Goal: Transaction & Acquisition: Purchase product/service

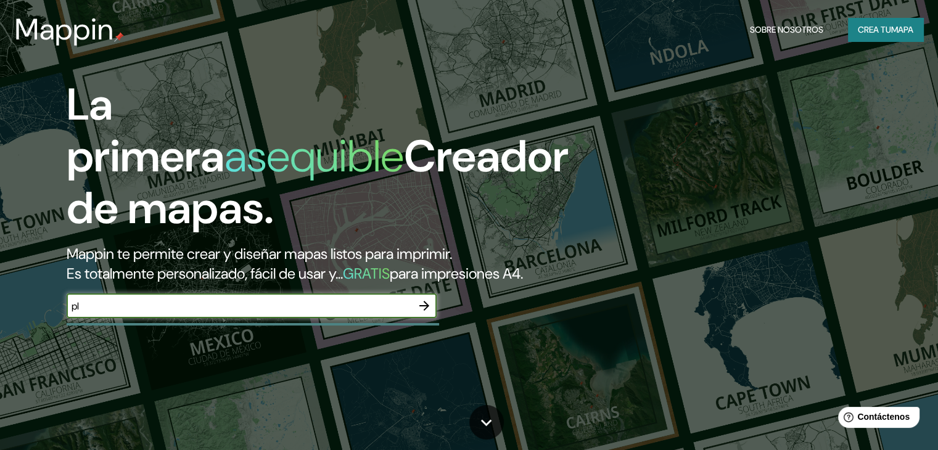
type input "p"
click at [232, 318] on div "​" at bounding box center [252, 306] width 370 height 25
type input "Caseros y Obispo [PERSON_NAME]. [GEOGRAPHIC_DATA]"
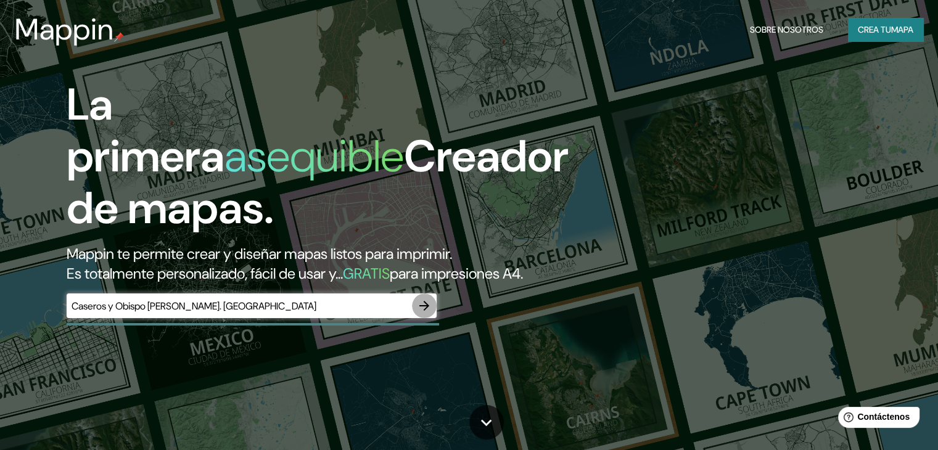
click at [421, 313] on icon "button" at bounding box center [424, 306] width 15 height 15
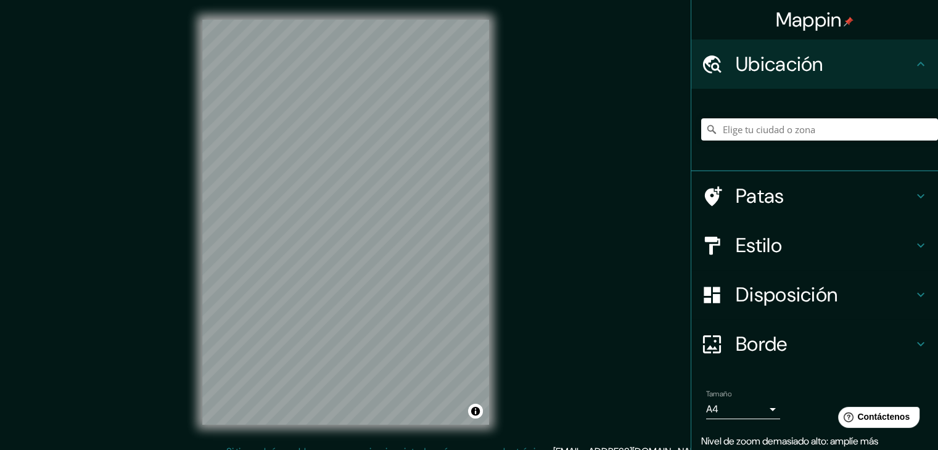
scroll to position [2, 0]
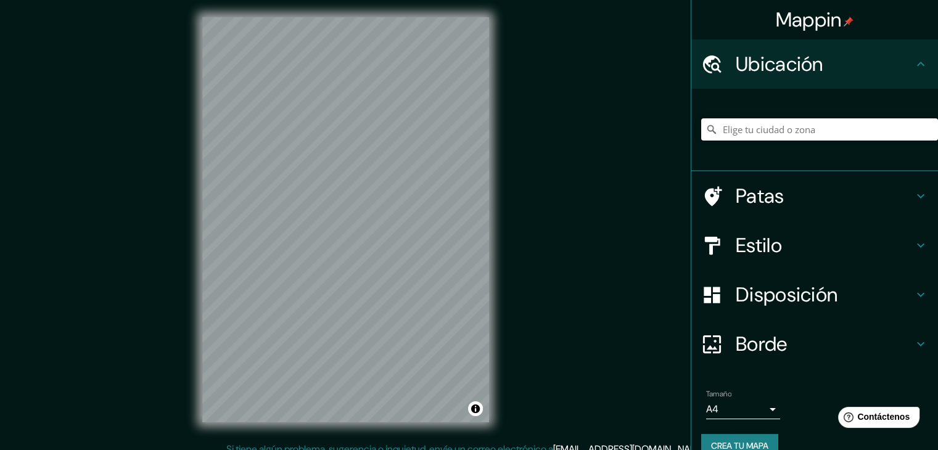
click at [790, 131] on input "Elige tu ciudad o zona" at bounding box center [819, 129] width 237 height 22
click at [770, 128] on input "Obispo [PERSON_NAME], [GEOGRAPHIC_DATA][PERSON_NAME], [GEOGRAPHIC_DATA]" at bounding box center [819, 129] width 237 height 22
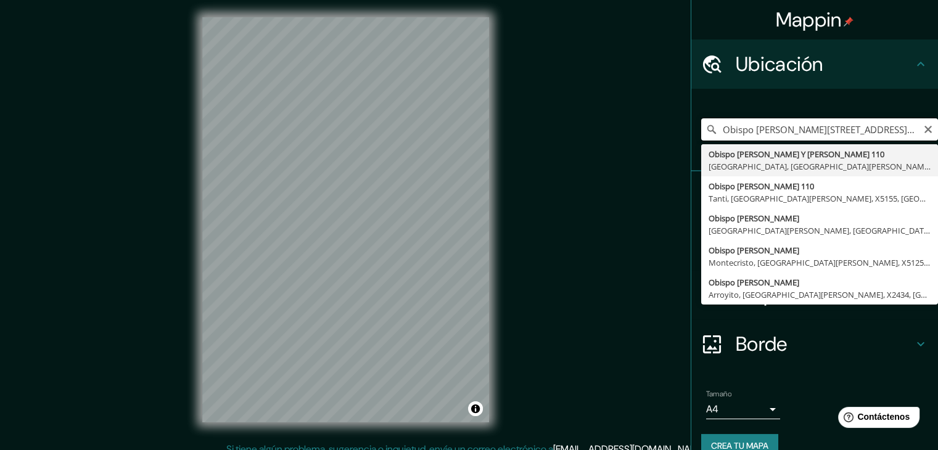
click at [827, 125] on input "Obispo [PERSON_NAME][STREET_ADDRESS][PERSON_NAME][PERSON_NAME]" at bounding box center [819, 129] width 237 height 22
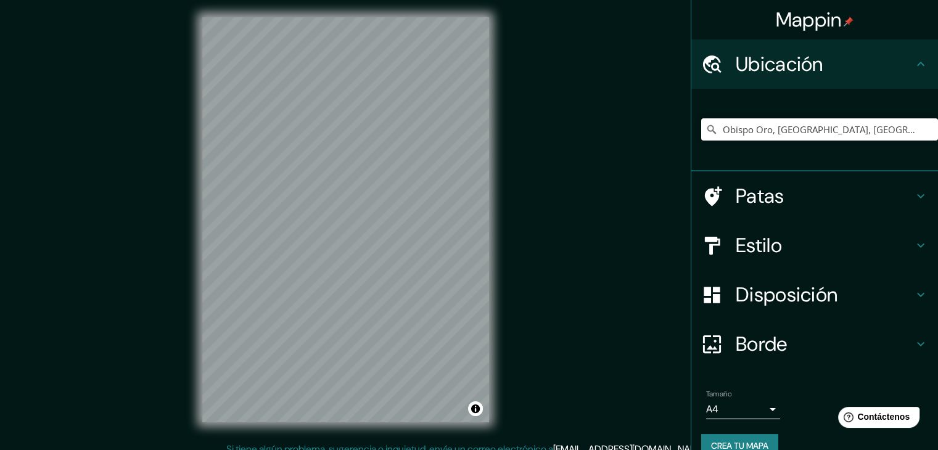
type input "Obispo Oro, [GEOGRAPHIC_DATA], [GEOGRAPHIC_DATA][PERSON_NAME], [GEOGRAPHIC_DATA…"
click at [775, 250] on h4 "Estilo" at bounding box center [825, 245] width 178 height 25
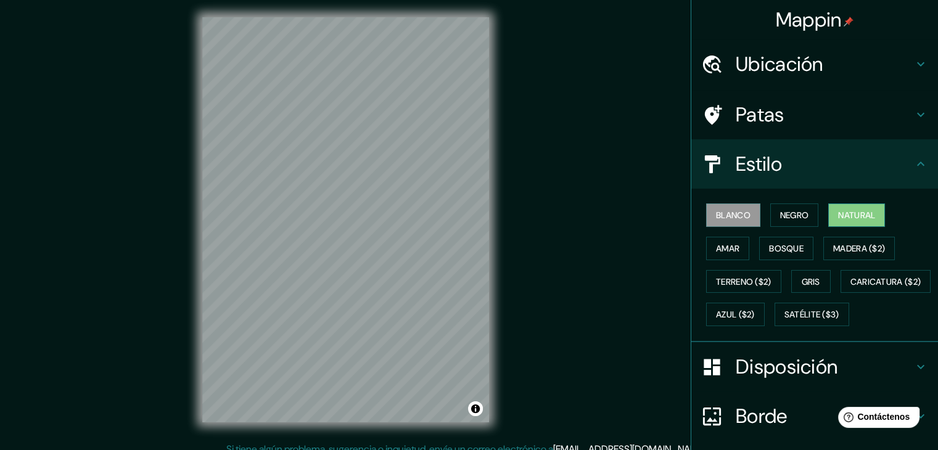
click at [866, 213] on font "Natural" at bounding box center [856, 215] width 37 height 11
click at [724, 204] on button "Blanco" at bounding box center [733, 215] width 54 height 23
click at [864, 211] on font "Natural" at bounding box center [856, 215] width 37 height 11
click at [791, 245] on font "Bosque" at bounding box center [786, 248] width 35 height 11
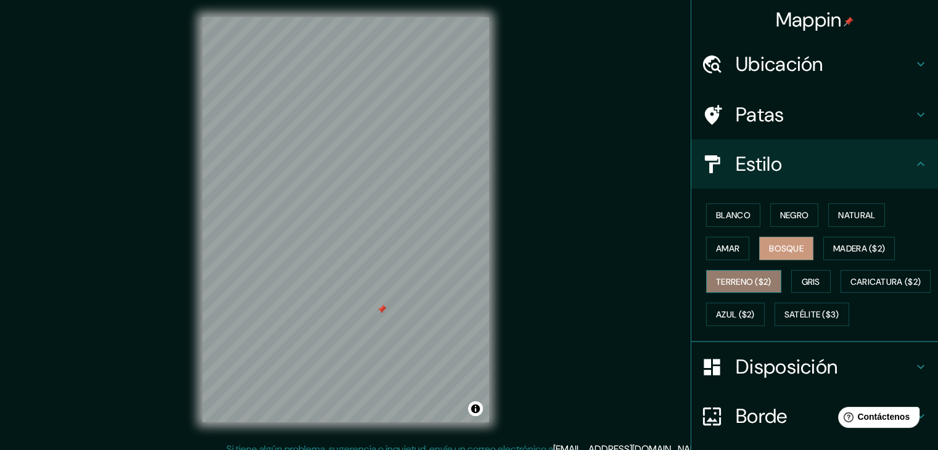
click at [753, 279] on font "Terreno ($2)" at bounding box center [744, 281] width 56 height 11
click at [721, 258] on button "Amar" at bounding box center [727, 248] width 43 height 23
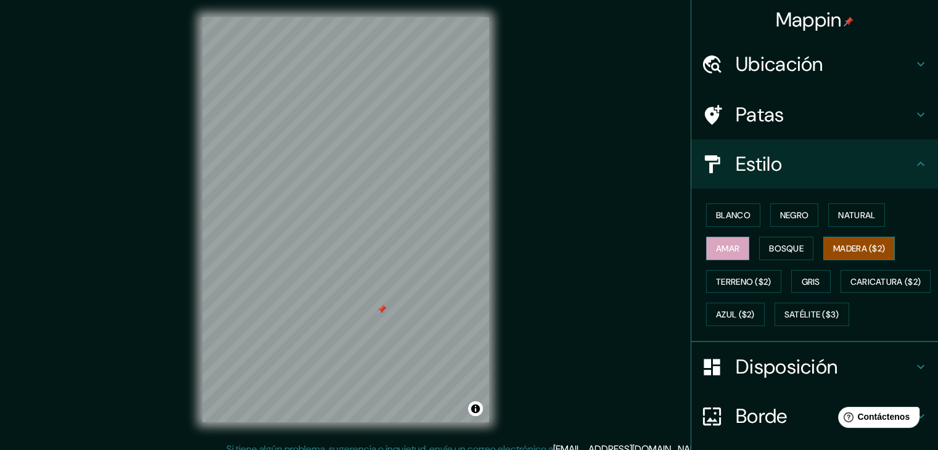
click at [833, 252] on font "Madera ($2)" at bounding box center [859, 248] width 52 height 11
click at [812, 252] on div "Blanco Negro Natural [PERSON_NAME] ($2) Terreno ($2) Gris Caricatura ($2) Azul …" at bounding box center [819, 265] width 237 height 133
click at [812, 251] on div "Blanco Negro Natural [PERSON_NAME] ($2) Terreno ($2) Gris Caricatura ($2) Azul …" at bounding box center [819, 265] width 237 height 133
click at [795, 251] on font "Bosque" at bounding box center [786, 248] width 35 height 11
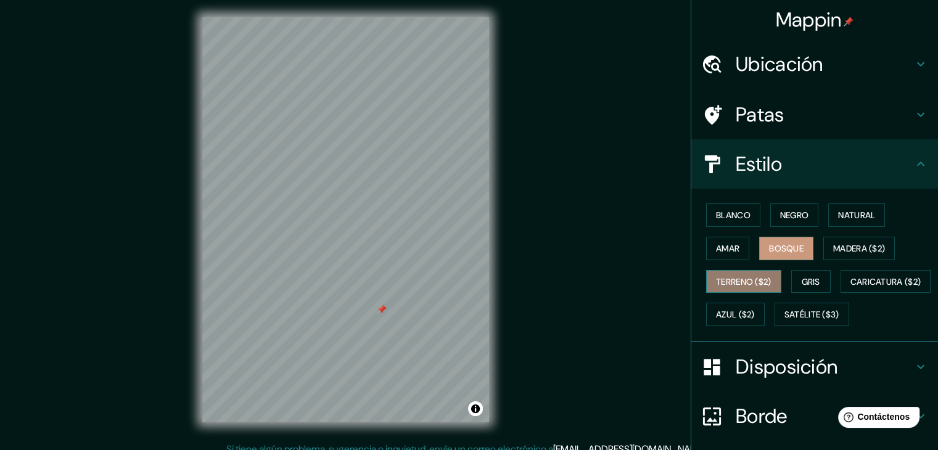
click at [747, 287] on font "Terreno ($2)" at bounding box center [744, 282] width 56 height 16
click at [802, 284] on font "Gris" at bounding box center [811, 281] width 19 height 11
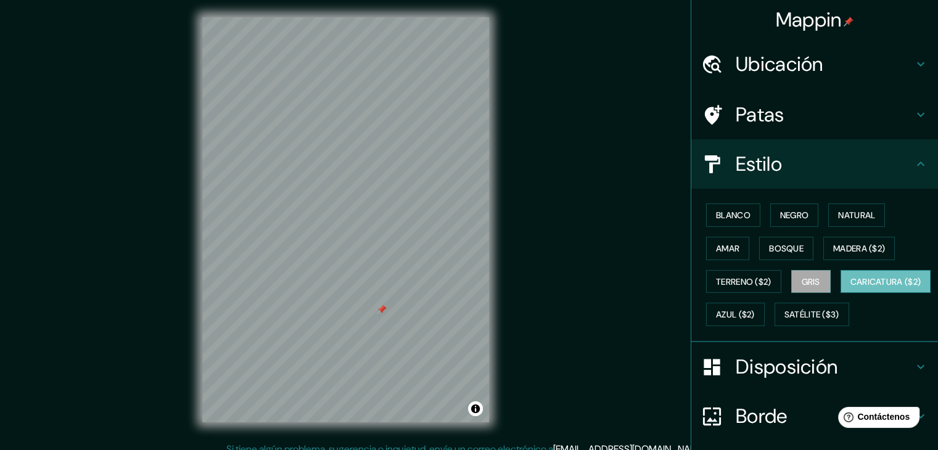
click at [851, 290] on font "Caricatura ($2)" at bounding box center [886, 282] width 71 height 16
click at [755, 315] on font "Azul ($2)" at bounding box center [735, 315] width 39 height 11
click at [851, 290] on font "Caricatura ($2)" at bounding box center [886, 282] width 71 height 16
click at [785, 321] on font "Satélite ($3)" at bounding box center [812, 315] width 55 height 11
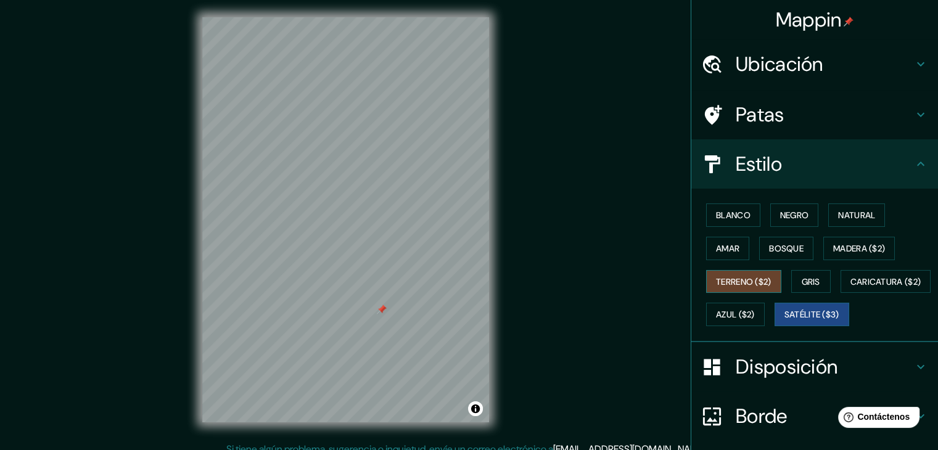
click at [740, 290] on button "Terreno ($2)" at bounding box center [743, 281] width 75 height 23
click at [730, 249] on font "Amar" at bounding box center [727, 248] width 23 height 11
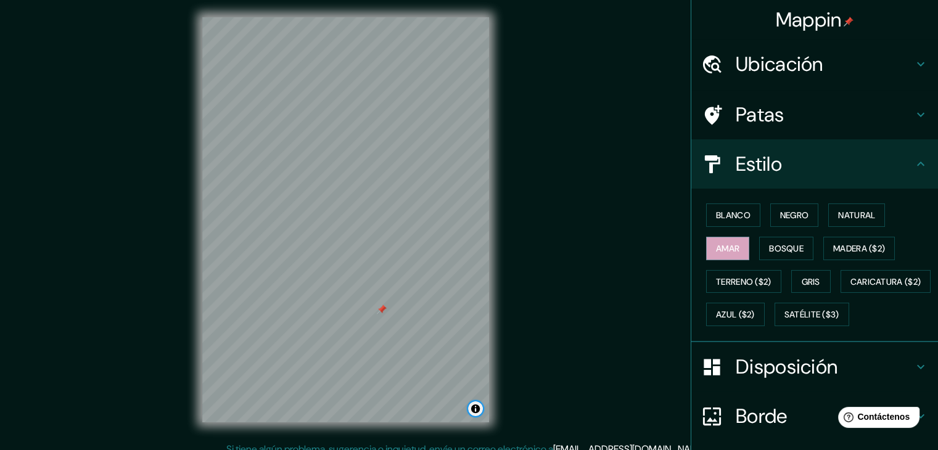
click at [481, 406] on button "Activar o desactivar atribución" at bounding box center [475, 409] width 15 height 15
click at [725, 249] on font "Amar" at bounding box center [727, 248] width 23 height 11
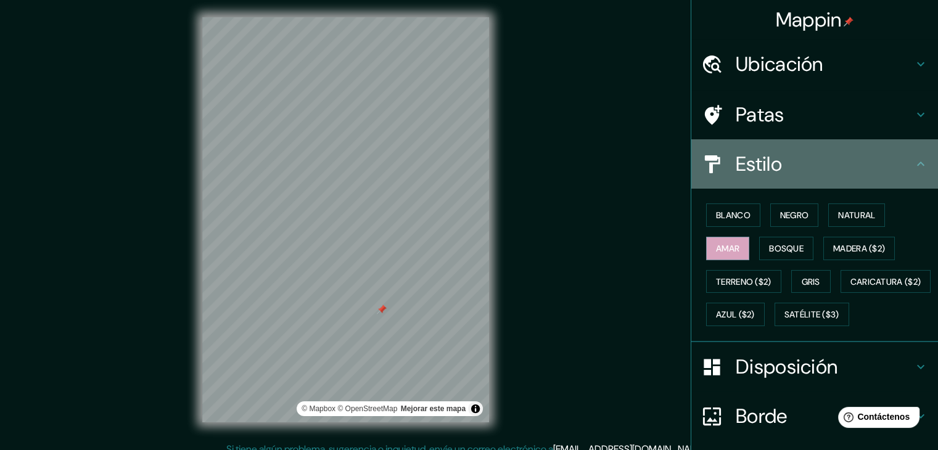
click at [766, 160] on font "Estilo" at bounding box center [759, 164] width 46 height 26
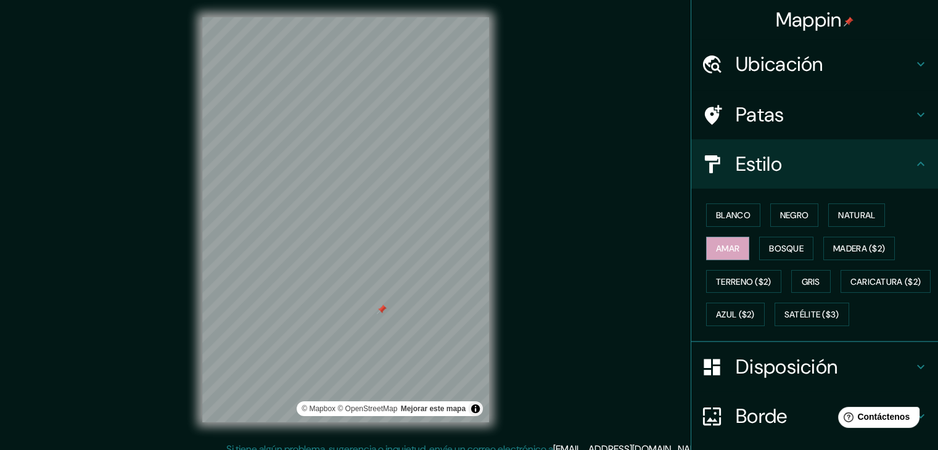
click at [914, 165] on icon at bounding box center [921, 164] width 15 height 15
click at [782, 214] on font "Negro" at bounding box center [794, 215] width 29 height 11
click at [743, 218] on button "Blanco" at bounding box center [733, 215] width 54 height 23
click at [780, 218] on font "Negro" at bounding box center [794, 215] width 29 height 11
click at [617, 291] on div "Mappin Ubicación Obispo Oro, [GEOGRAPHIC_DATA], [GEOGRAPHIC_DATA][PERSON_NAME],…" at bounding box center [469, 230] width 938 height 465
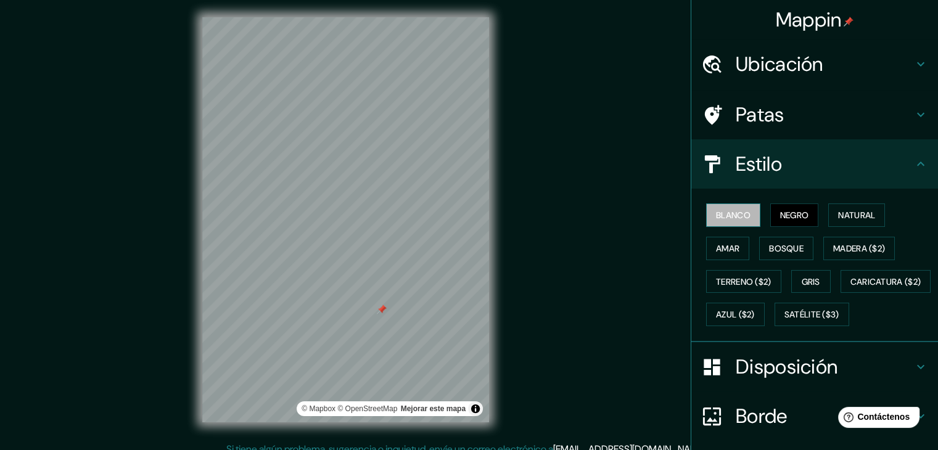
click at [730, 210] on font "Blanco" at bounding box center [733, 215] width 35 height 11
click at [854, 220] on font "Natural" at bounding box center [856, 215] width 37 height 16
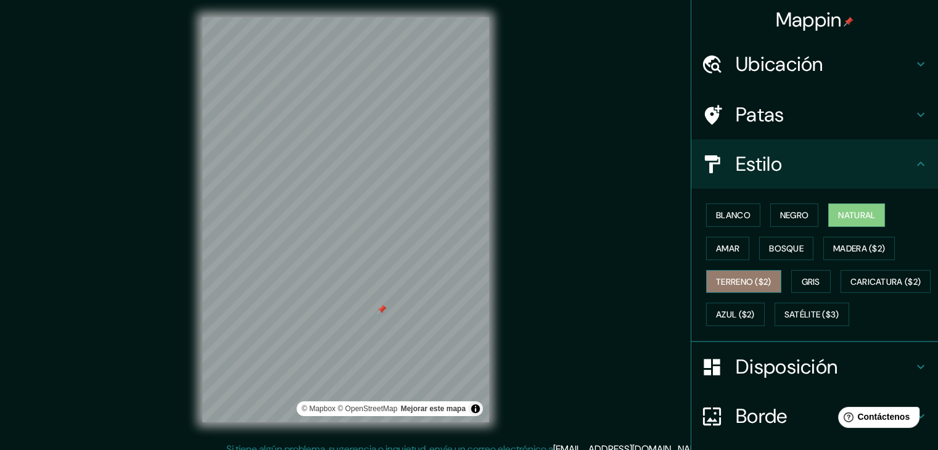
click at [750, 280] on font "Terreno ($2)" at bounding box center [744, 281] width 56 height 11
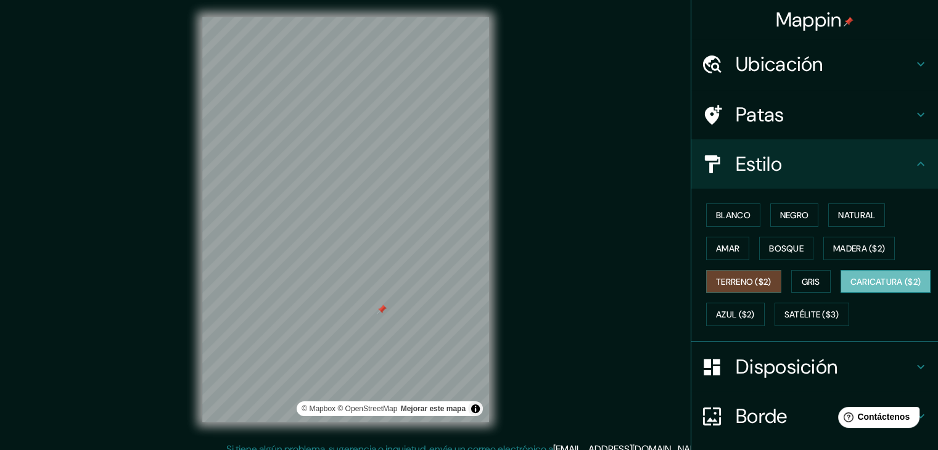
click at [851, 287] on font "Caricatura ($2)" at bounding box center [886, 281] width 71 height 11
click at [785, 323] on font "Satélite ($3)" at bounding box center [812, 315] width 55 height 16
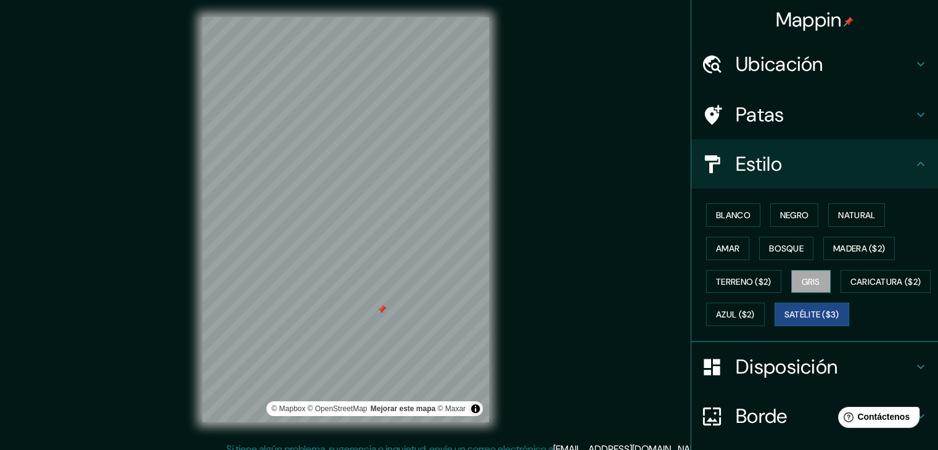
click at [802, 278] on font "Gris" at bounding box center [811, 281] width 19 height 11
click at [783, 252] on font "Bosque" at bounding box center [786, 248] width 35 height 11
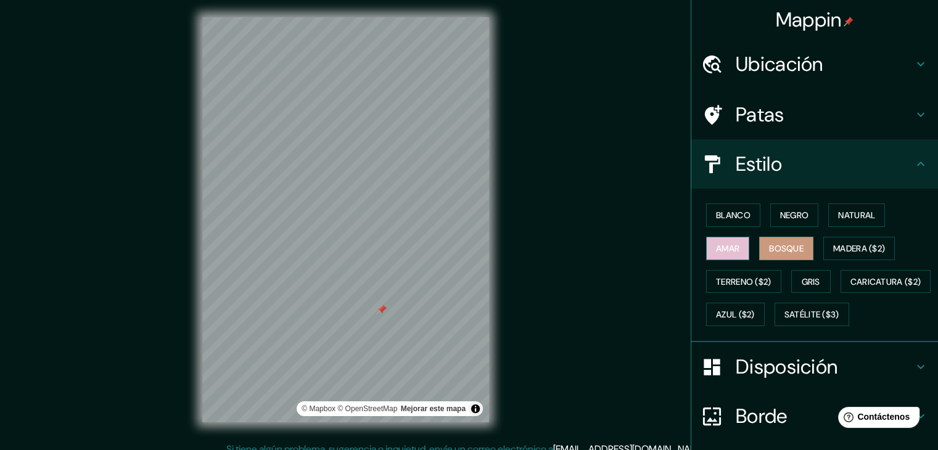
click at [724, 245] on font "Amar" at bounding box center [727, 248] width 23 height 11
click at [770, 209] on button "Negro" at bounding box center [794, 215] width 49 height 23
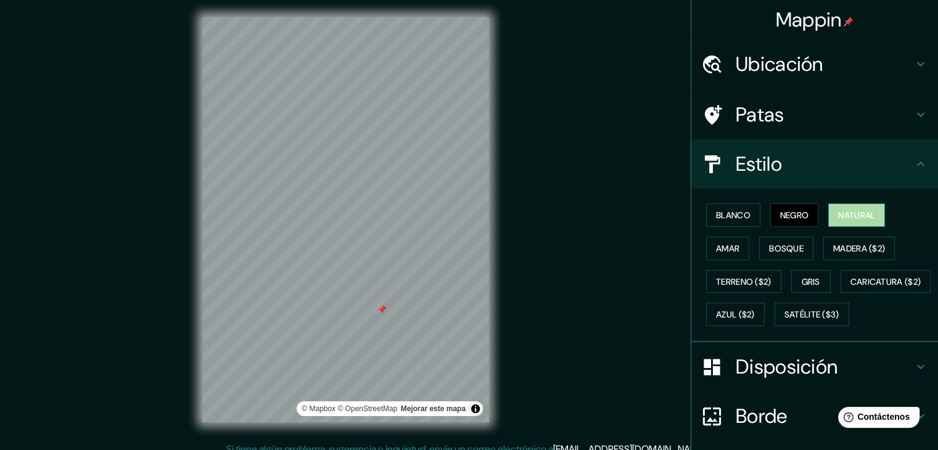
click at [828, 213] on button "Natural" at bounding box center [856, 215] width 57 height 23
click at [840, 244] on font "Madera ($2)" at bounding box center [859, 248] width 52 height 11
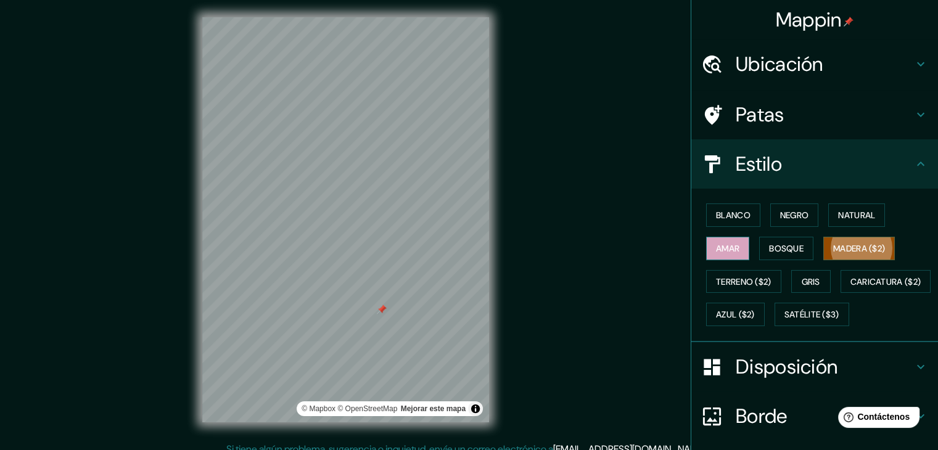
click at [724, 250] on font "Amar" at bounding box center [727, 248] width 23 height 11
click at [746, 212] on button "Blanco" at bounding box center [733, 215] width 54 height 23
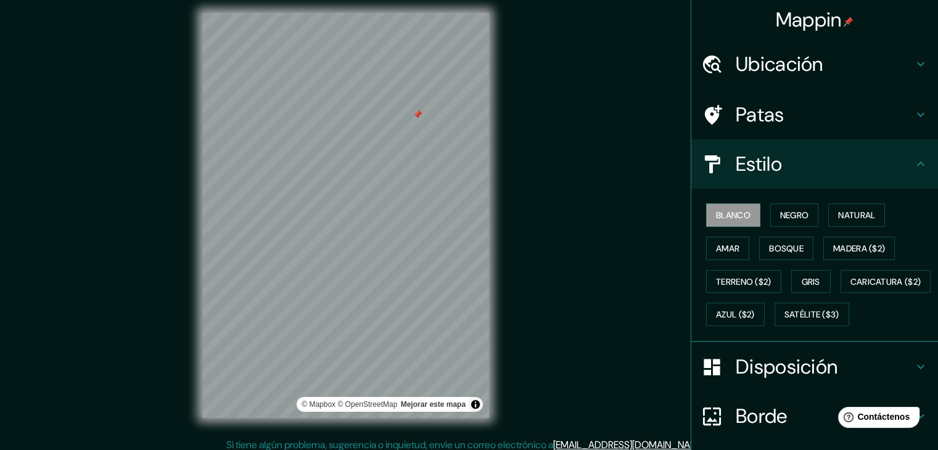
scroll to position [14, 0]
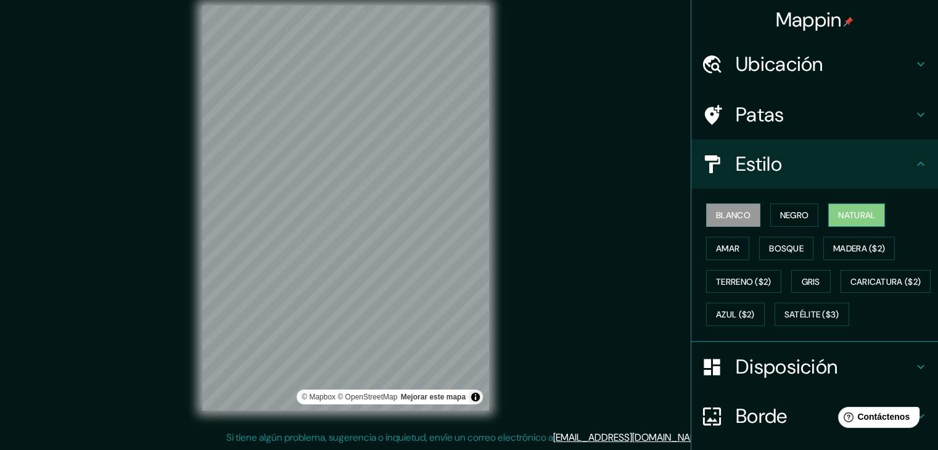
click at [854, 222] on font "Natural" at bounding box center [856, 215] width 37 height 16
click at [725, 217] on font "Blanco" at bounding box center [733, 215] width 35 height 11
click at [815, 59] on font "Ubicación" at bounding box center [780, 64] width 88 height 26
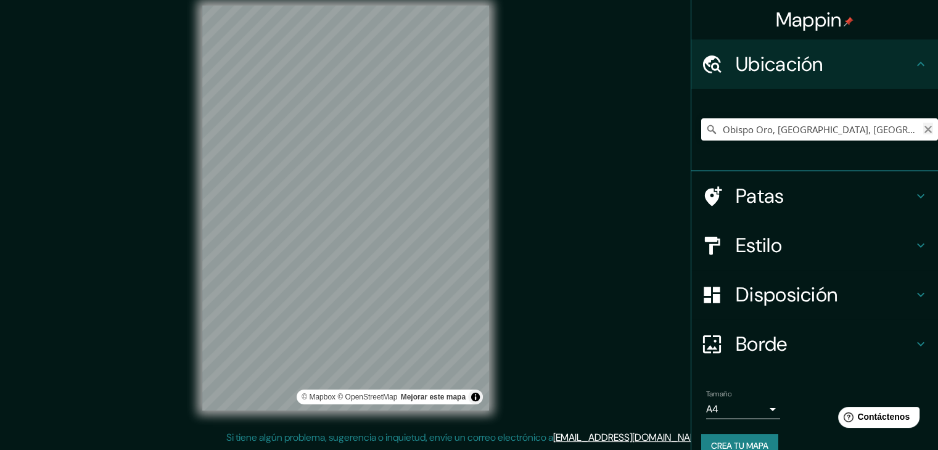
click at [923, 133] on icon "Claro" at bounding box center [928, 130] width 10 height 10
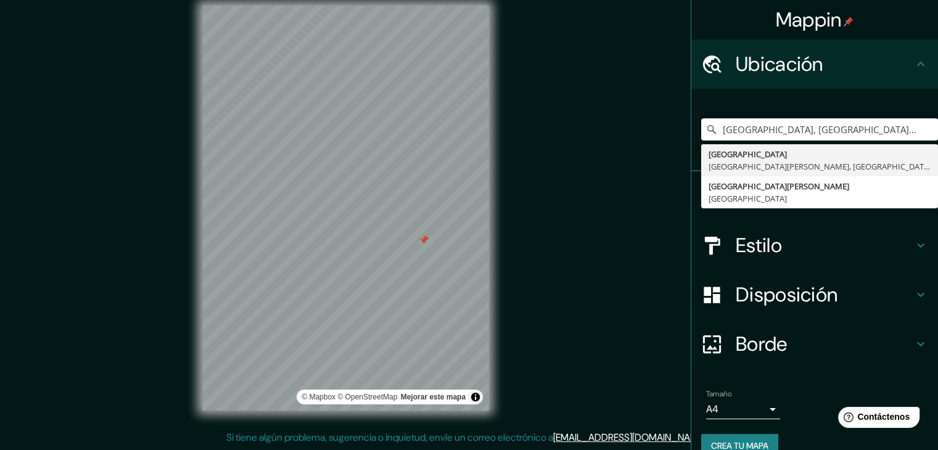
type input "[GEOGRAPHIC_DATA], [GEOGRAPHIC_DATA][PERSON_NAME], [GEOGRAPHIC_DATA]"
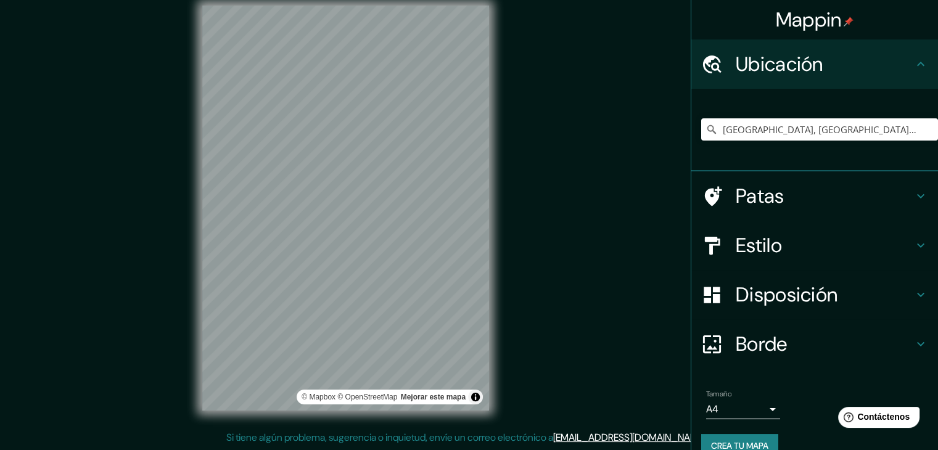
click at [774, 237] on h4 "Estilo" at bounding box center [825, 245] width 178 height 25
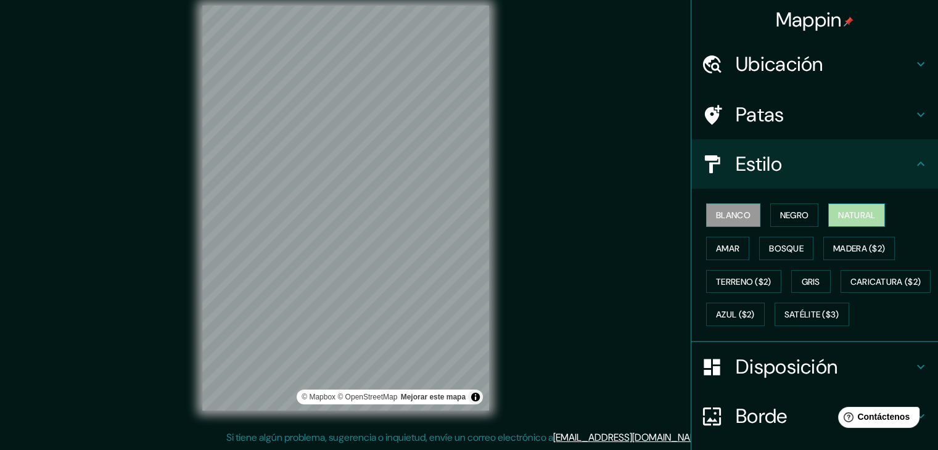
click at [841, 216] on font "Natural" at bounding box center [856, 215] width 37 height 11
click at [510, 227] on div "Mappin Ubicación [GEOGRAPHIC_DATA], [GEOGRAPHIC_DATA][PERSON_NAME], [GEOGRAPHIC…" at bounding box center [469, 218] width 938 height 465
click at [728, 207] on font "Blanco" at bounding box center [733, 215] width 35 height 16
click at [785, 215] on font "Negro" at bounding box center [794, 215] width 29 height 11
click at [729, 215] on font "Blanco" at bounding box center [733, 215] width 35 height 11
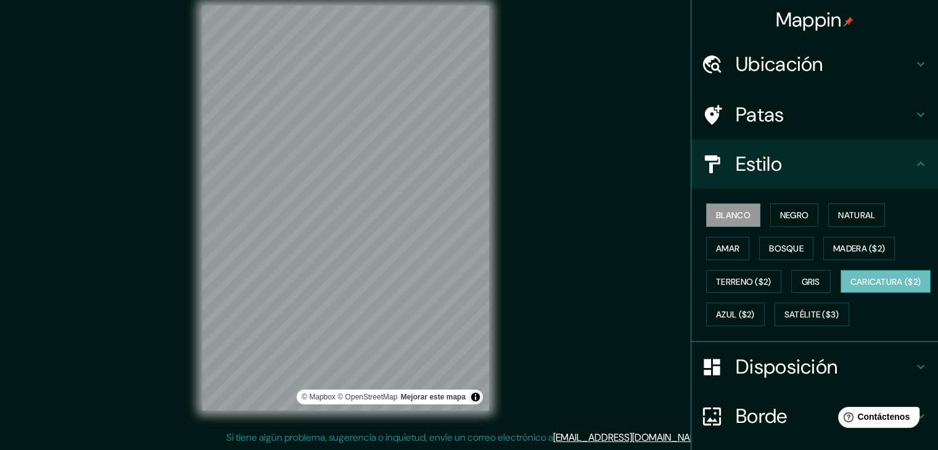
click at [851, 287] on font "Caricatura ($2)" at bounding box center [886, 281] width 71 height 11
click at [735, 283] on font "Terreno ($2)" at bounding box center [744, 281] width 56 height 11
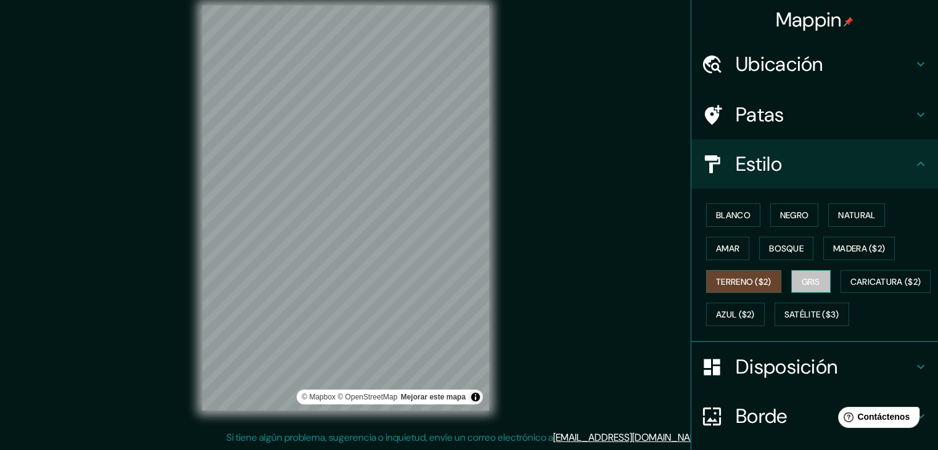
click at [802, 283] on font "Gris" at bounding box center [811, 281] width 19 height 11
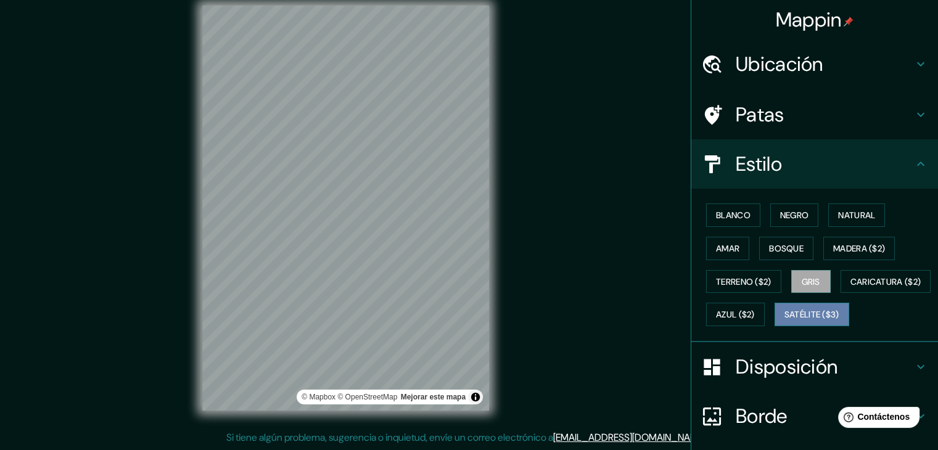
click at [785, 321] on font "Satélite ($3)" at bounding box center [812, 315] width 55 height 11
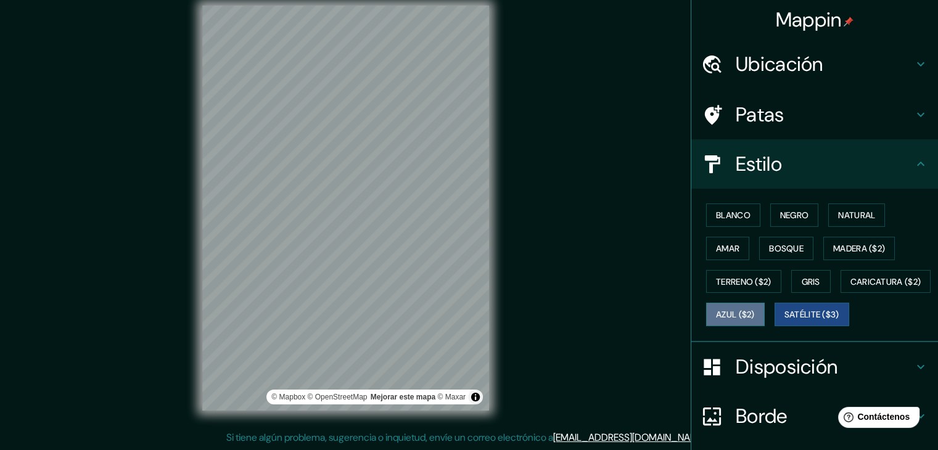
click at [755, 310] on font "Azul ($2)" at bounding box center [735, 315] width 39 height 11
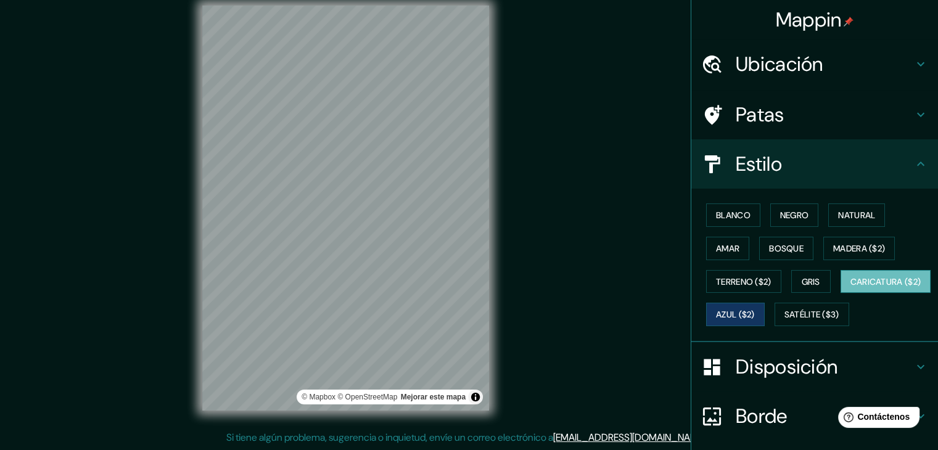
click at [851, 287] on font "Caricatura ($2)" at bounding box center [886, 281] width 71 height 11
click at [858, 247] on font "Madera ($2)" at bounding box center [859, 248] width 52 height 11
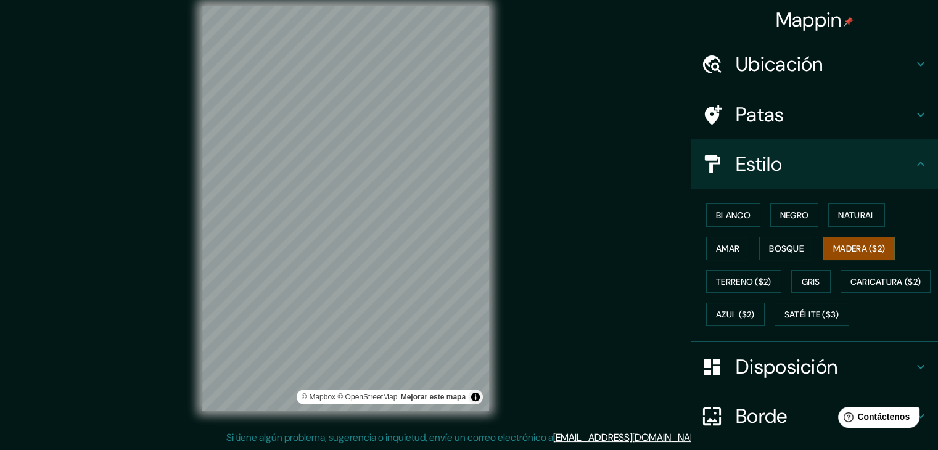
click at [492, 279] on div "© Mapbox © OpenStreetMap Mejorar este mapa" at bounding box center [346, 208] width 326 height 445
